Goal: Find specific page/section: Find specific page/section

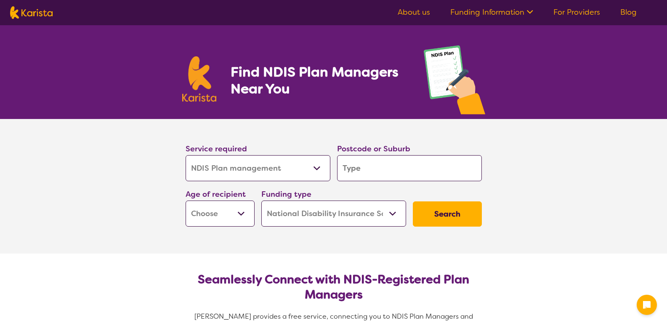
select select "NDIS Plan management"
select select "NDIS"
select select "NDIS Plan management"
select select "NDIS"
click at [385, 174] on input "search" at bounding box center [409, 168] width 145 height 26
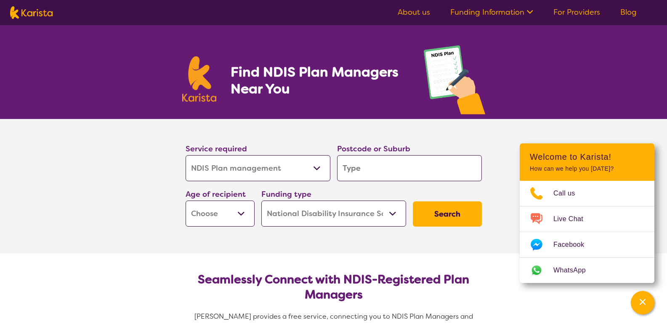
type input "w"
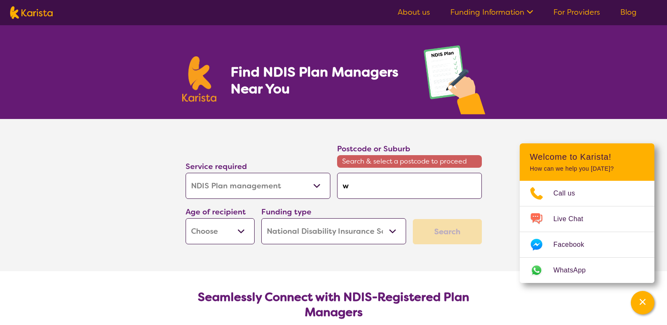
type input "wi"
type input "wil"
type input "will"
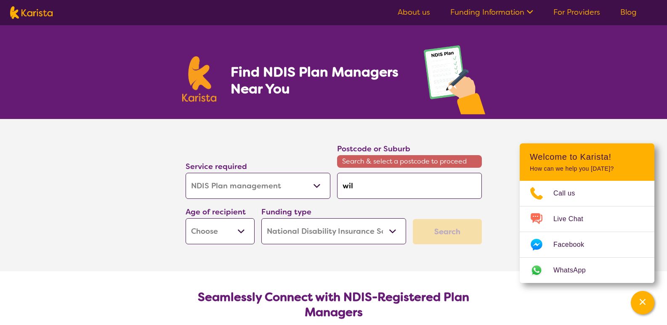
type input "will"
type input "[PERSON_NAME]"
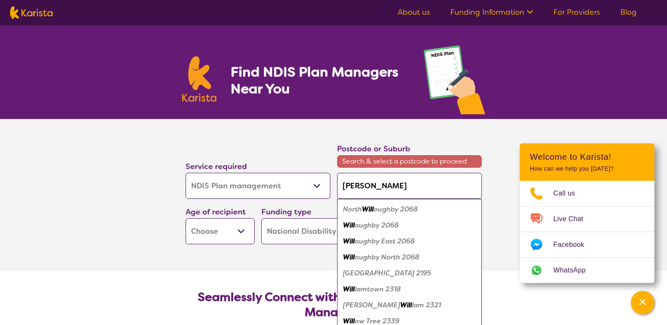
type input "[PERSON_NAME]"
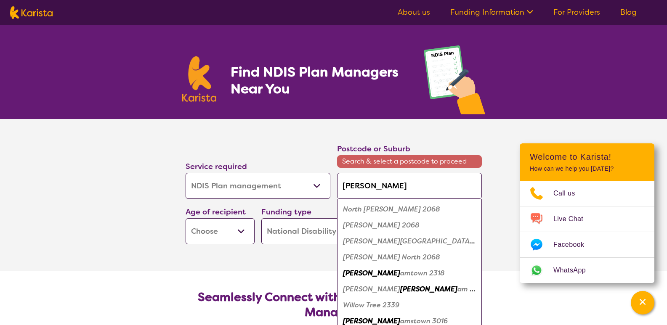
type input "[PERSON_NAME]"
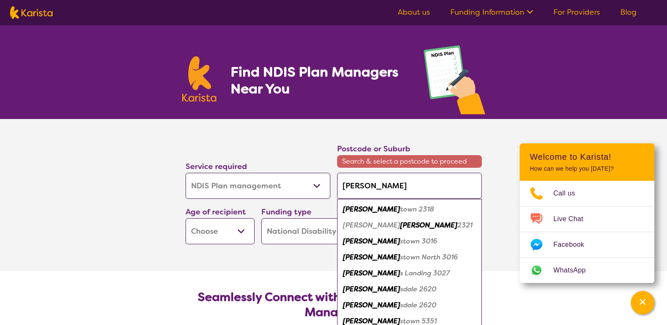
click at [400, 242] on em "stown 3016" at bounding box center [418, 241] width 37 height 9
type input "3016"
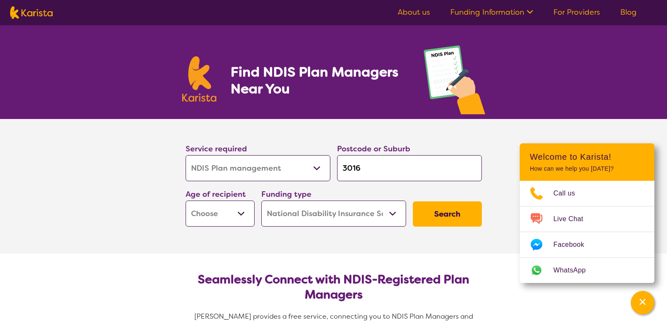
click at [445, 213] on button "Search" at bounding box center [447, 214] width 69 height 25
